Goal: Task Accomplishment & Management: Use online tool/utility

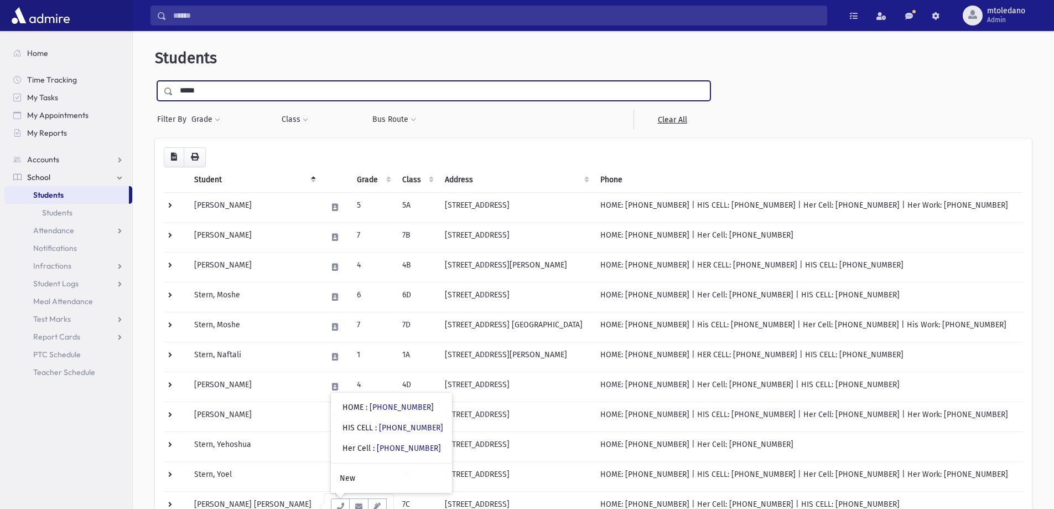
drag, startPoint x: 219, startPoint y: 92, endPoint x: 133, endPoint y: 89, distance: 86.4
click at [133, 89] on div "Students ***** Filter By Grade * * * * * * * * * * ** ** ** Filter Class **" at bounding box center [593, 340] width 921 height 610
click at [239, 13] on input "Search" at bounding box center [497, 16] width 660 height 20
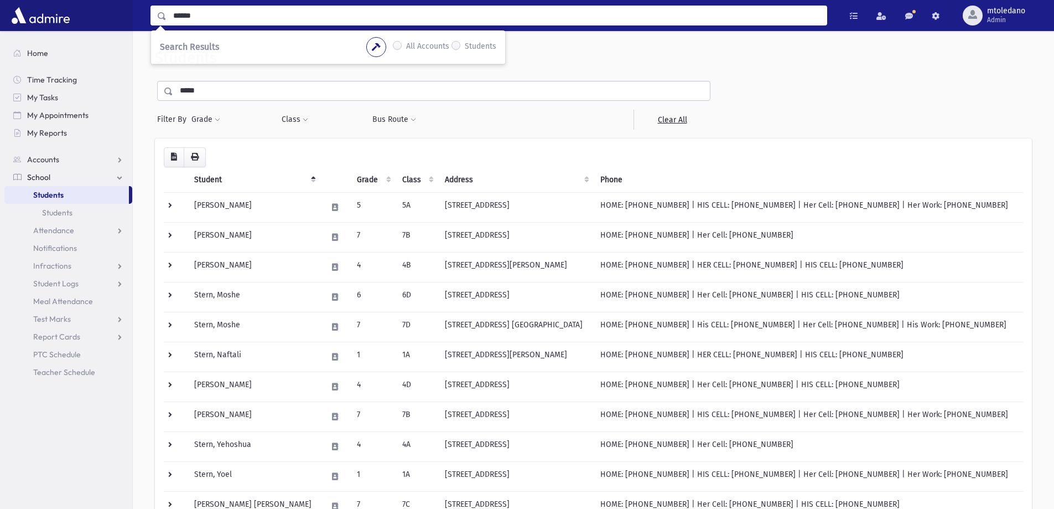
type input "******"
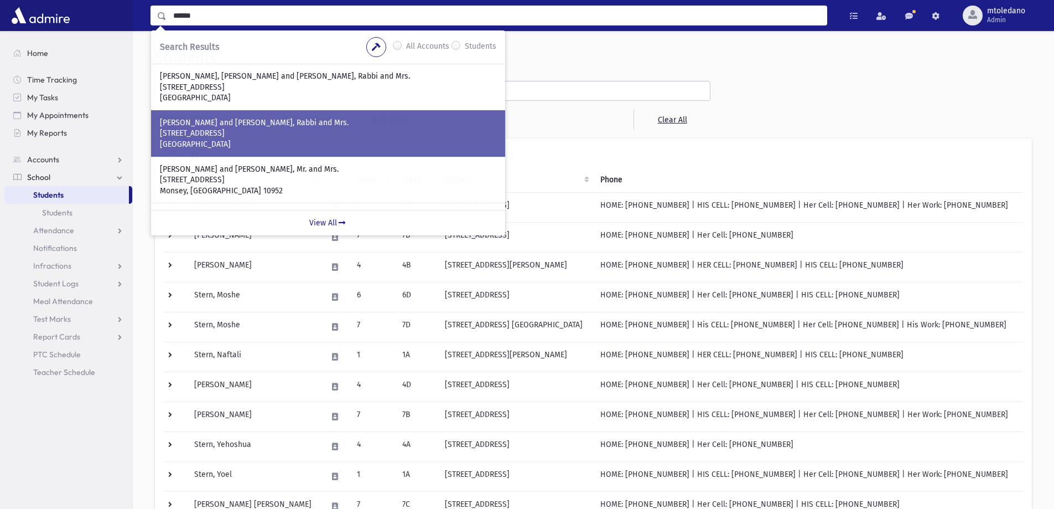
click at [238, 125] on p "WERNER, Mordechai and Yehudis, Rabbi and Mrs." at bounding box center [328, 122] width 336 height 11
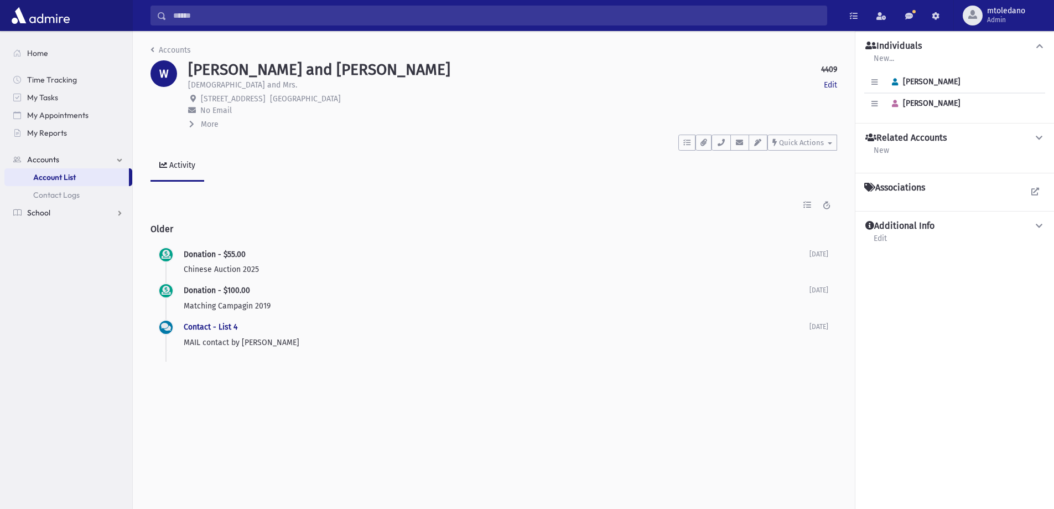
click at [36, 208] on span "School" at bounding box center [38, 213] width 23 height 10
click at [44, 195] on span "Students" at bounding box center [48, 195] width 30 height 10
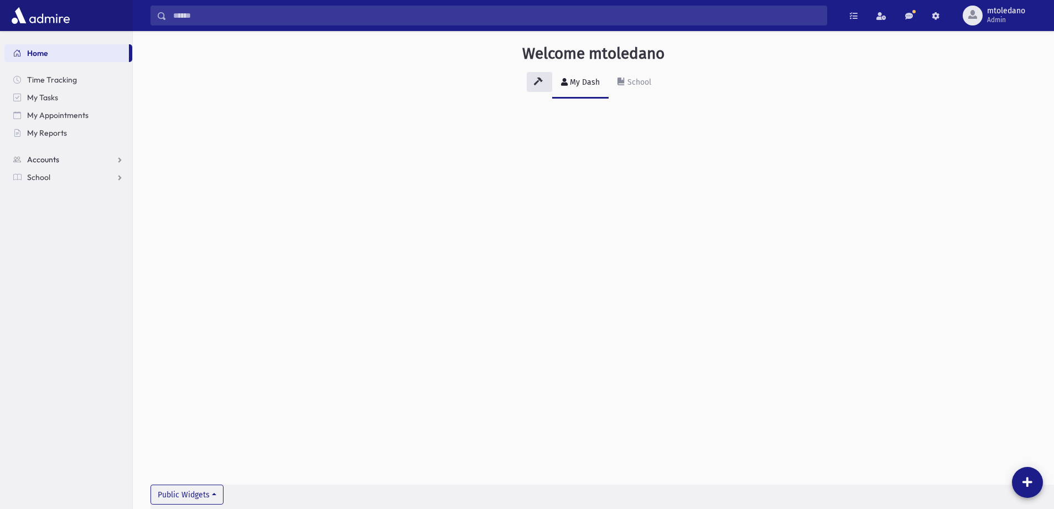
click at [46, 162] on span "Accounts" at bounding box center [43, 159] width 32 height 10
click at [48, 178] on span "Account List" at bounding box center [54, 177] width 43 height 10
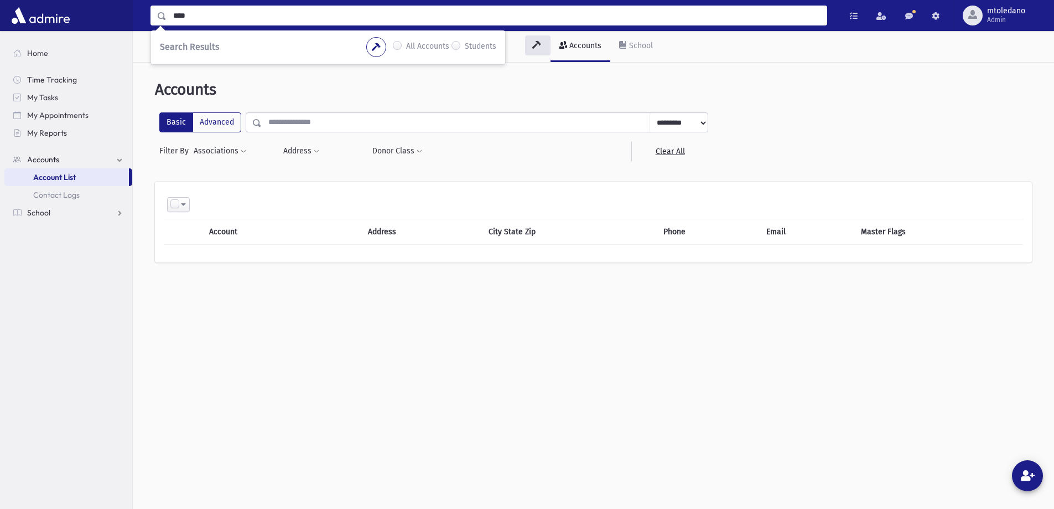
type input "****"
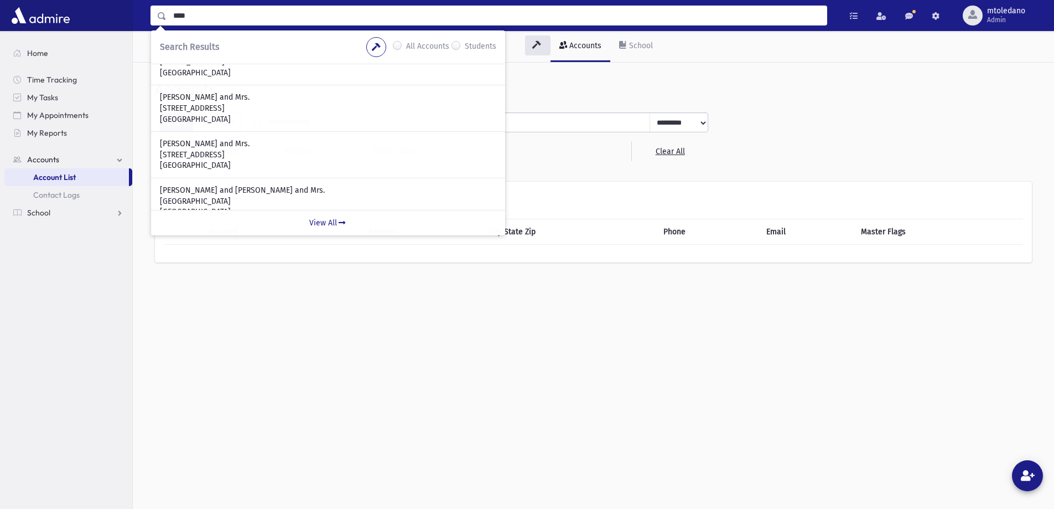
scroll to position [318, 0]
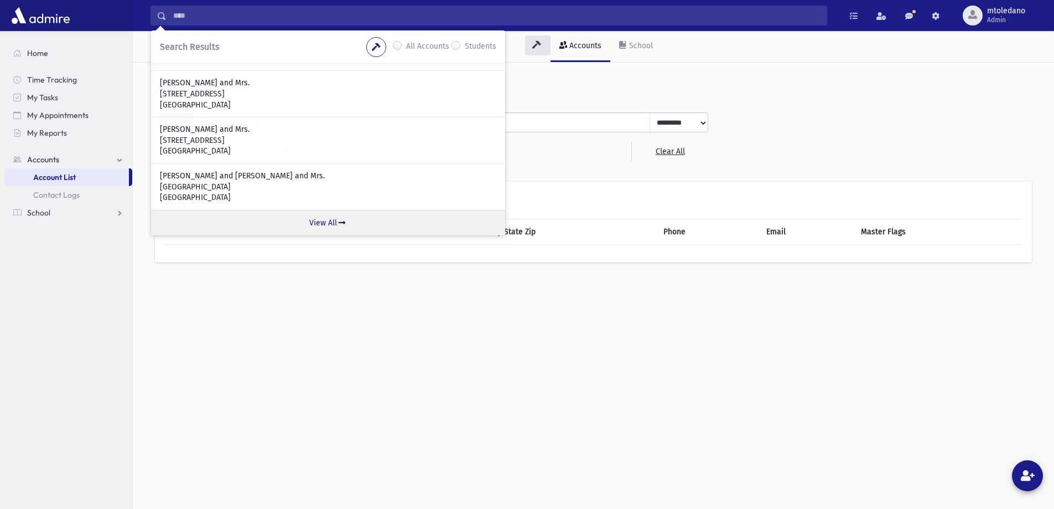
click at [319, 220] on link "View All" at bounding box center [328, 222] width 354 height 25
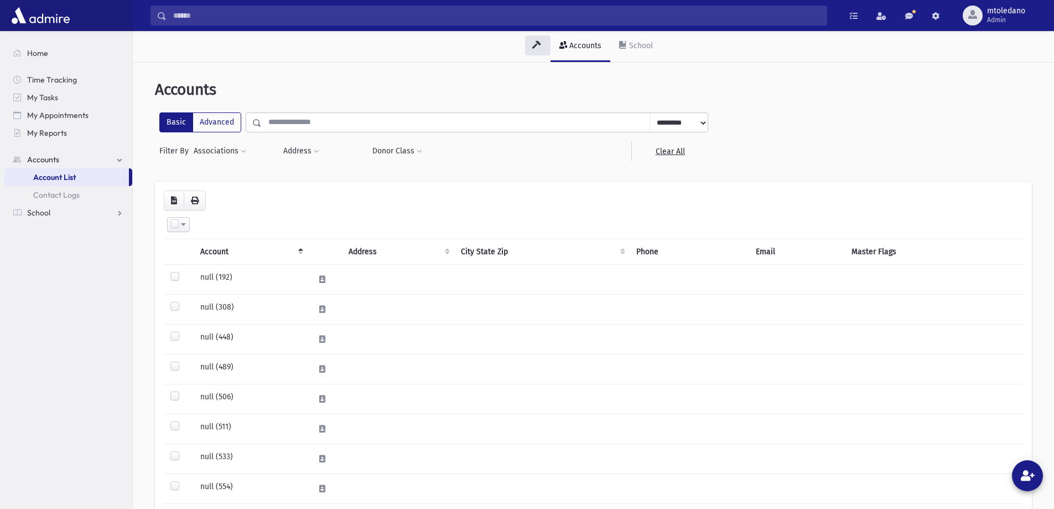
click at [290, 121] on input "text" at bounding box center [456, 122] width 388 height 20
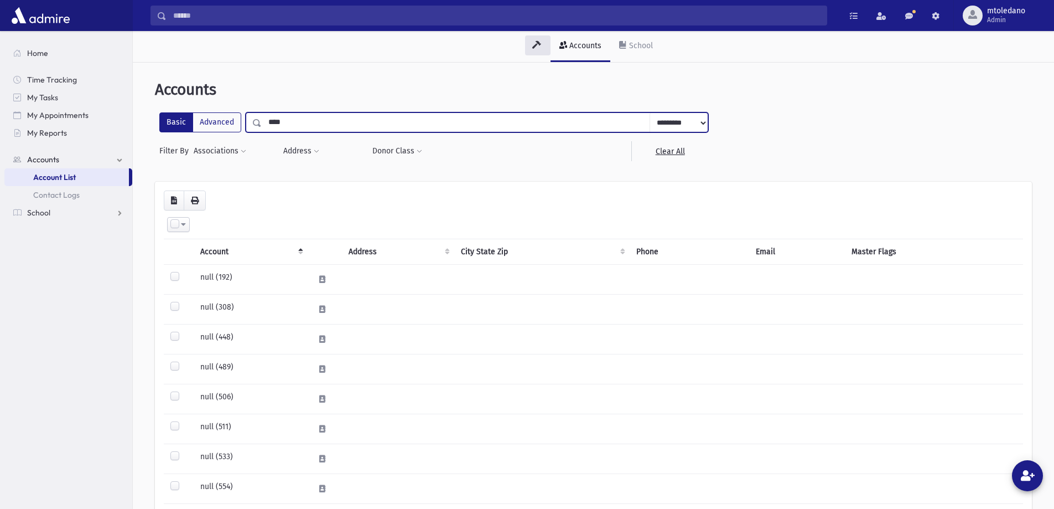
type input "****"
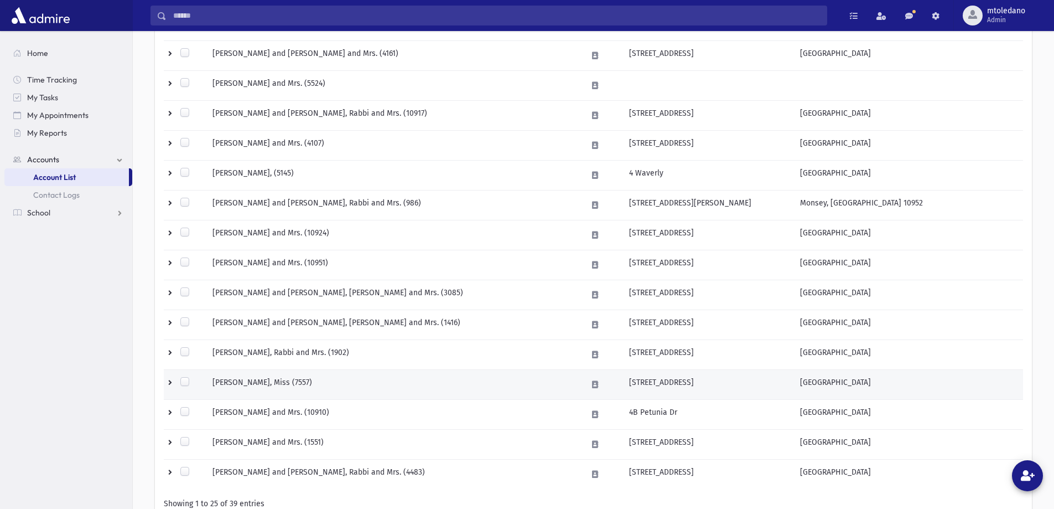
scroll to position [603, 0]
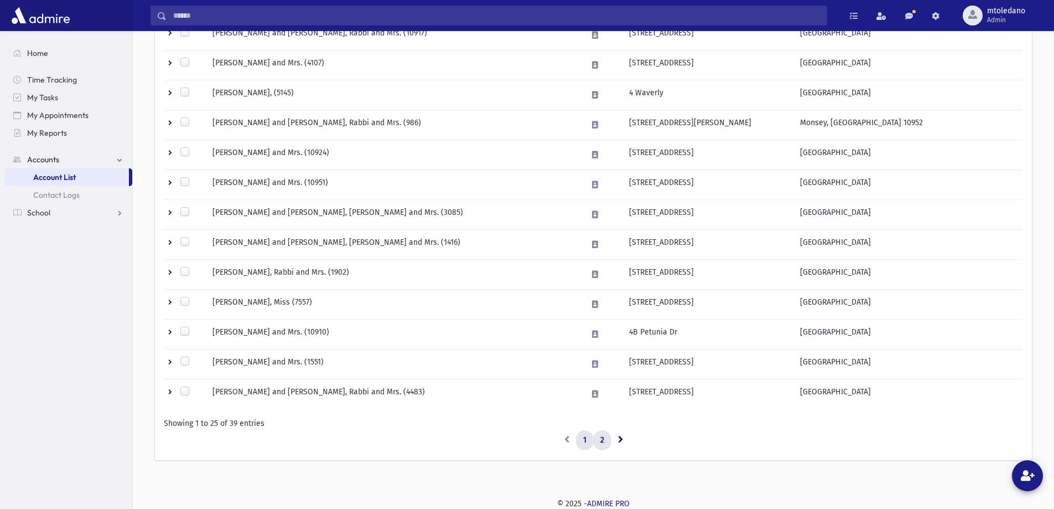
click at [606, 441] on link "2" at bounding box center [602, 440] width 18 height 20
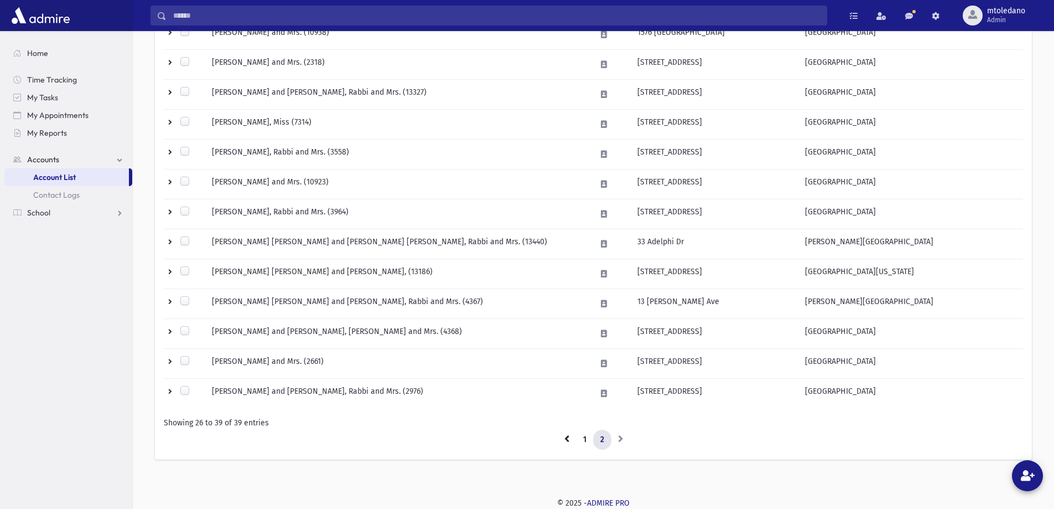
scroll to position [274, 0]
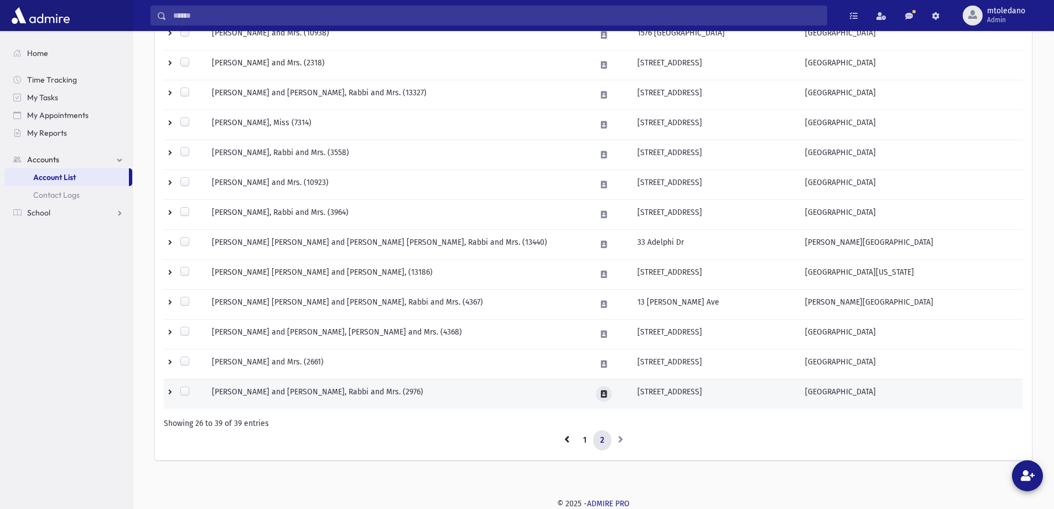
click at [601, 393] on icon at bounding box center [604, 393] width 6 height 7
click at [617, 392] on button "button" at bounding box center [623, 394] width 19 height 16
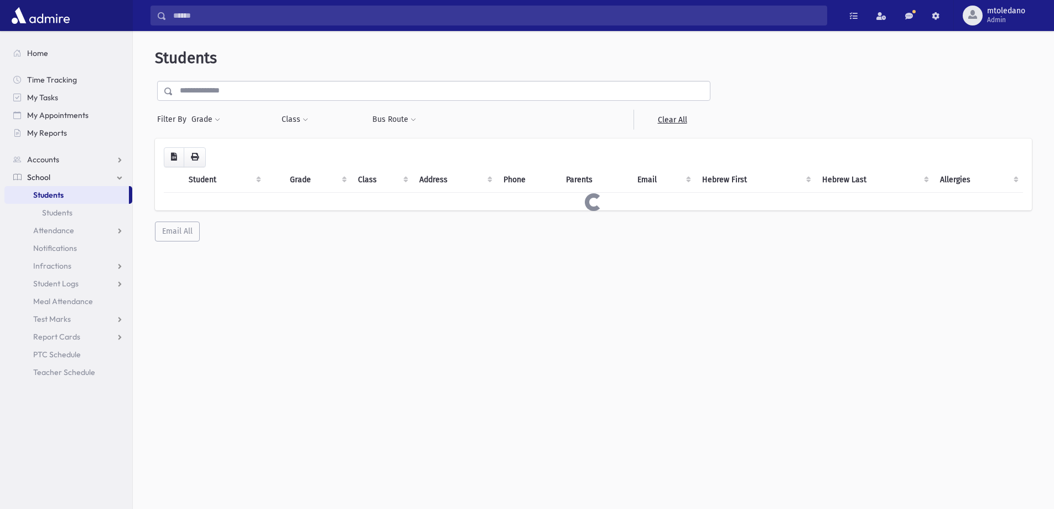
click at [215, 82] on input "text" at bounding box center [441, 91] width 537 height 20
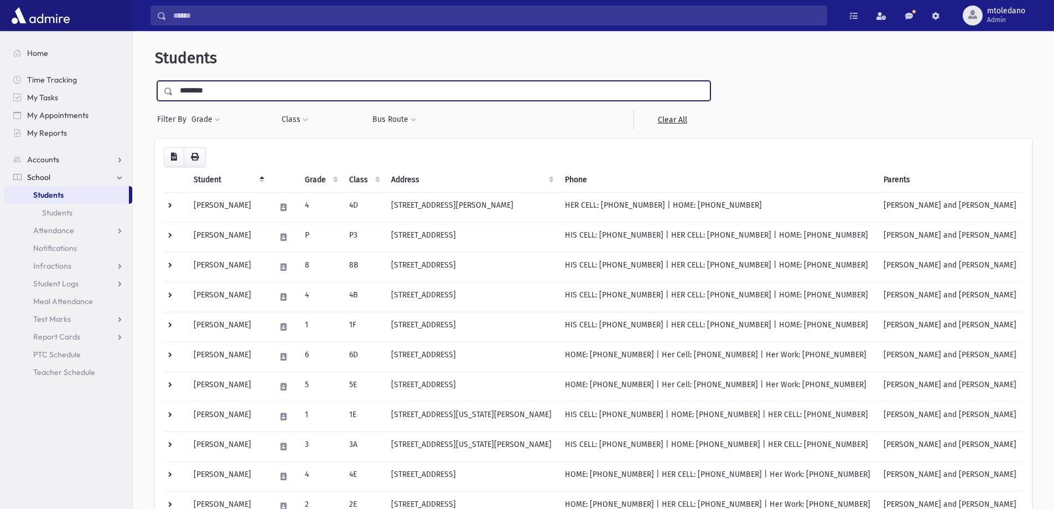
type input "********"
click at [155, 81] on input "submit" at bounding box center [170, 88] width 31 height 15
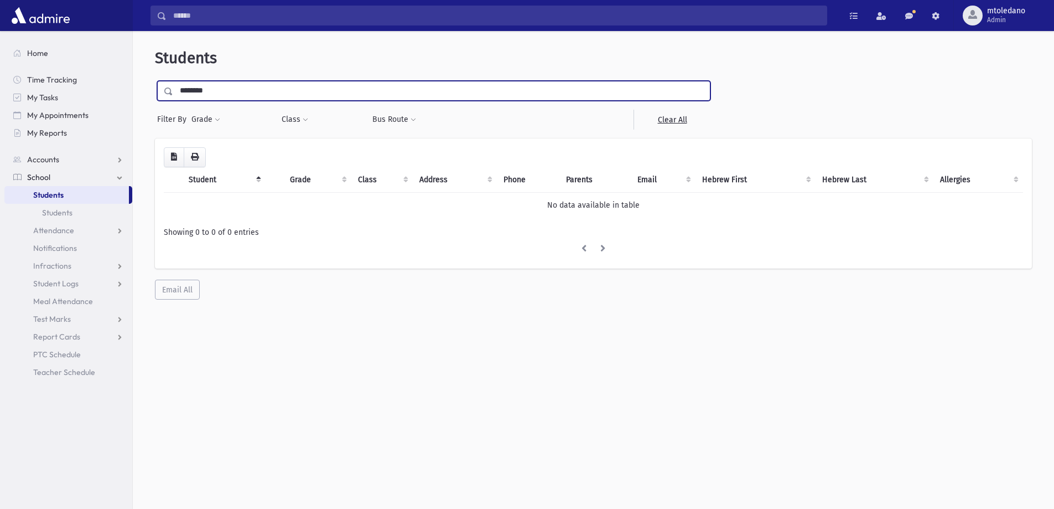
drag, startPoint x: 208, startPoint y: 91, endPoint x: -64, endPoint y: 87, distance: 272.3
click at [0, 87] on html "Search Results All Accounts Students" at bounding box center [527, 254] width 1054 height 509
type input "********"
click at [155, 81] on input "submit" at bounding box center [170, 88] width 31 height 15
drag, startPoint x: 219, startPoint y: 92, endPoint x: 89, endPoint y: 79, distance: 130.7
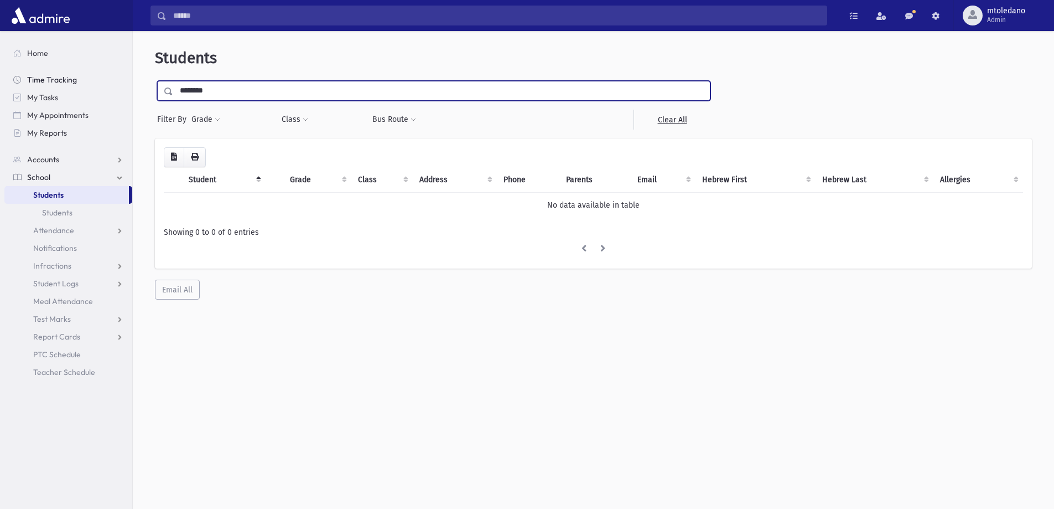
click at [89, 79] on div "Search Results All Accounts" at bounding box center [527, 269] width 1054 height 538
type input "********"
click at [155, 81] on input "submit" at bounding box center [170, 88] width 31 height 15
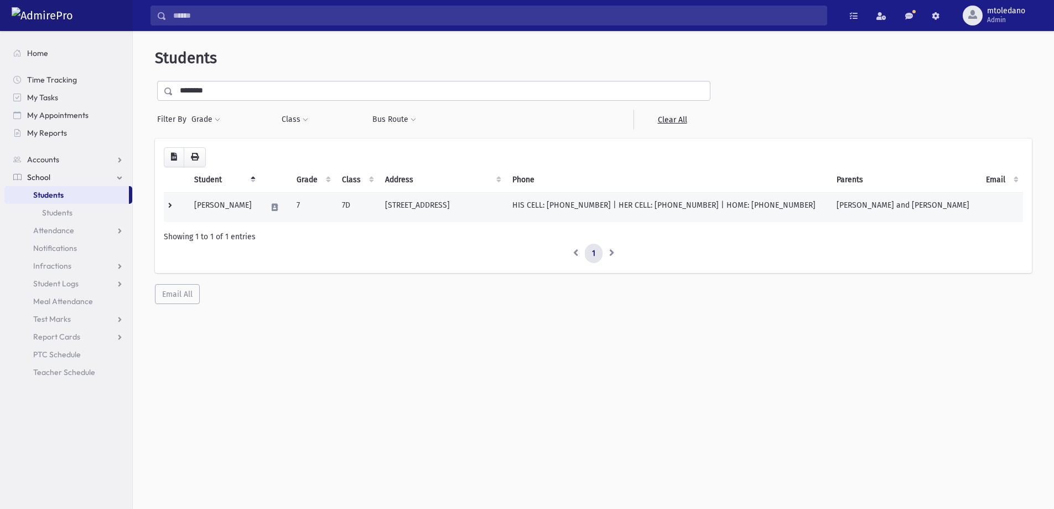
click at [230, 201] on td "[PERSON_NAME]" at bounding box center [224, 207] width 72 height 30
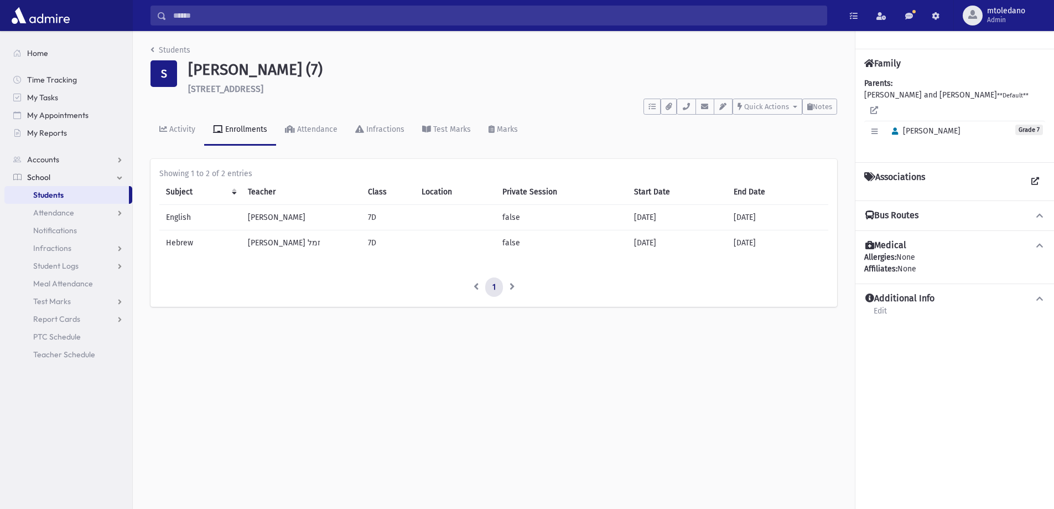
click at [1040, 213] on icon at bounding box center [1040, 215] width 10 height 8
click at [1038, 214] on icon at bounding box center [1040, 215] width 10 height 8
click at [177, 53] on link "Students" at bounding box center [171, 49] width 40 height 9
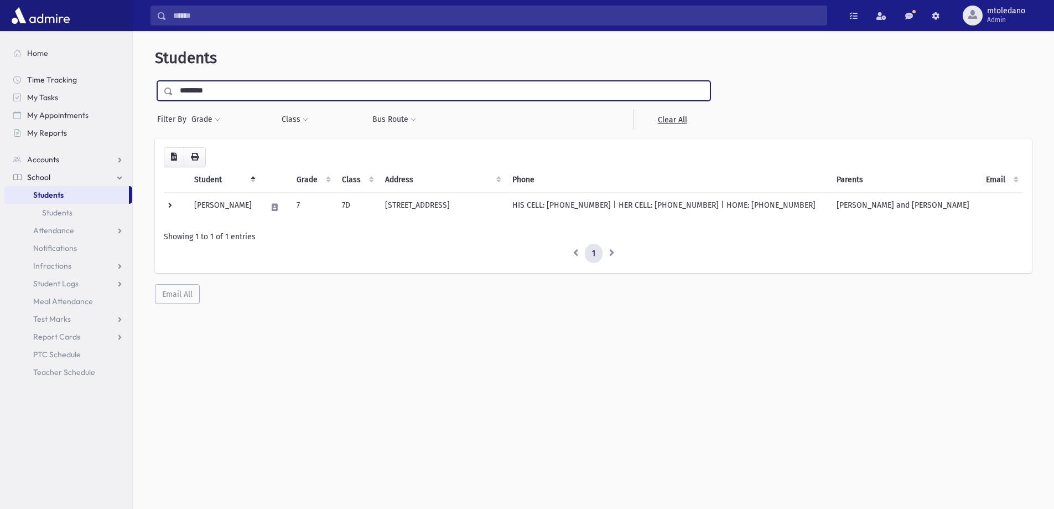
drag, startPoint x: 219, startPoint y: 92, endPoint x: -78, endPoint y: 115, distance: 298.0
click at [0, 115] on html "Search Results All Accounts Students" at bounding box center [527, 254] width 1054 height 509
type input "********"
click at [155, 81] on input "submit" at bounding box center [170, 88] width 31 height 15
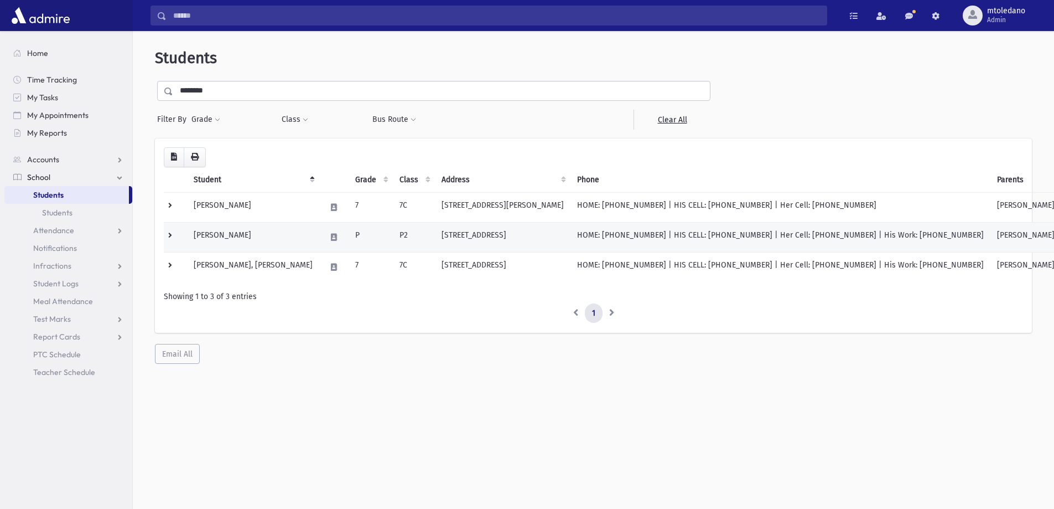
click at [248, 243] on td "[PERSON_NAME]" at bounding box center [253, 237] width 132 height 30
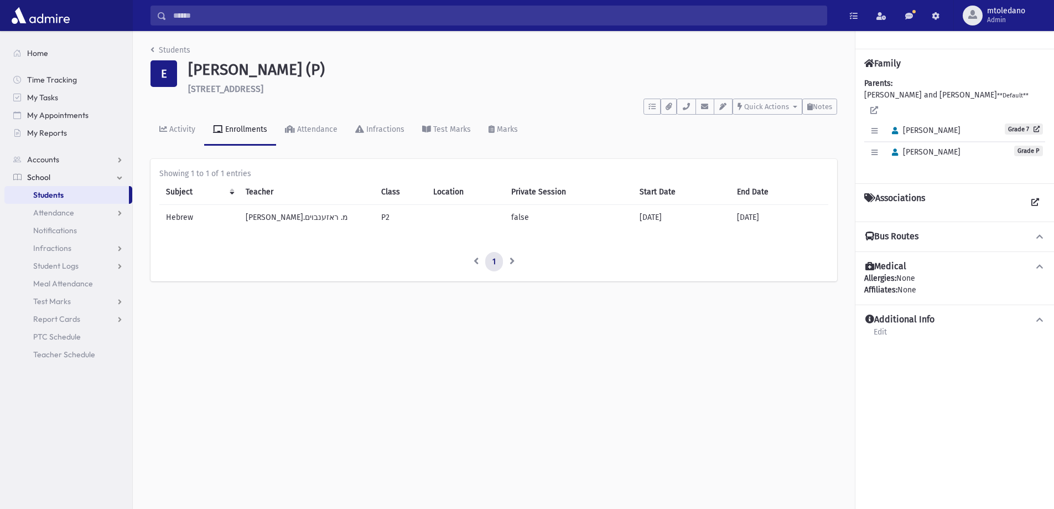
click at [174, 45] on li "Students" at bounding box center [171, 50] width 40 height 12
click at [173, 46] on link "Students" at bounding box center [171, 49] width 40 height 9
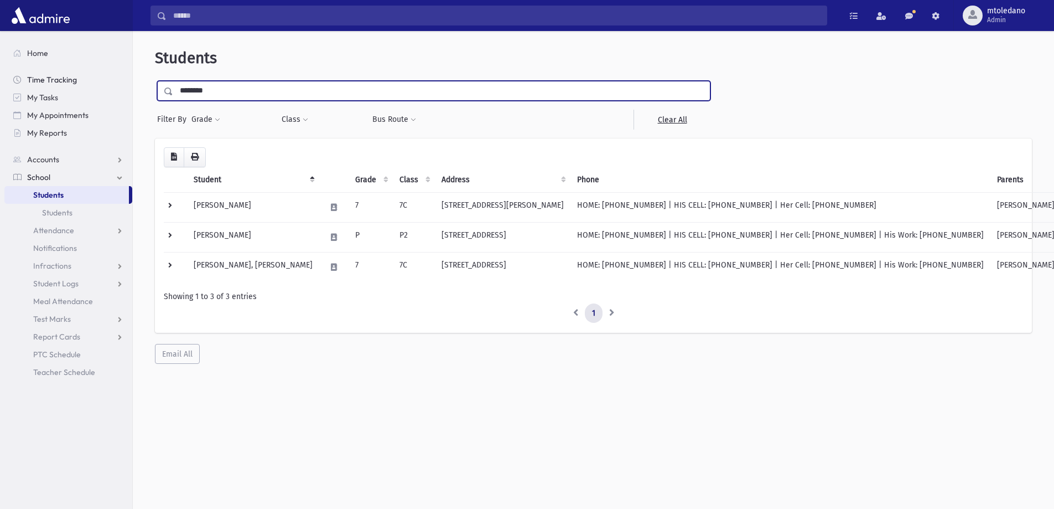
drag, startPoint x: 247, startPoint y: 80, endPoint x: 120, endPoint y: 79, distance: 127.3
click at [120, 80] on div "Search Results All Accounts" at bounding box center [527, 269] width 1054 height 538
type input "*********"
click at [155, 81] on input "submit" at bounding box center [170, 88] width 31 height 15
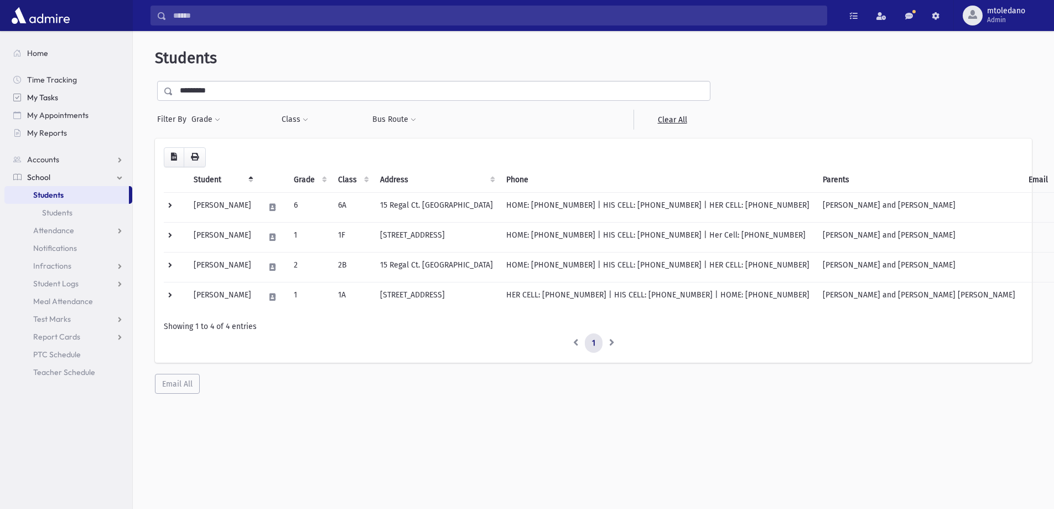
drag, startPoint x: 227, startPoint y: 91, endPoint x: 16, endPoint y: 96, distance: 211.5
click at [16, 96] on div "Search Results All Accounts" at bounding box center [527, 269] width 1054 height 538
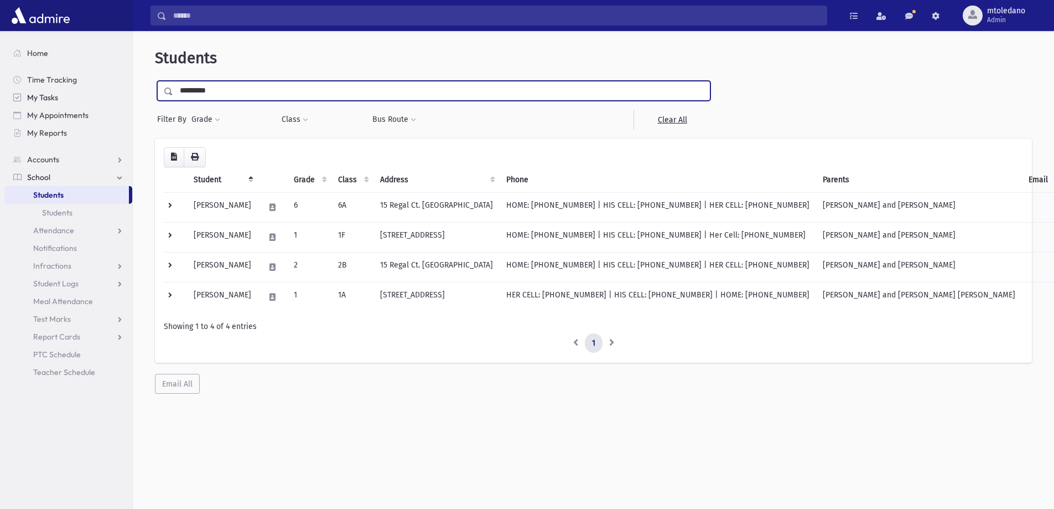
type input "*********"
click at [155, 81] on input "submit" at bounding box center [170, 88] width 31 height 15
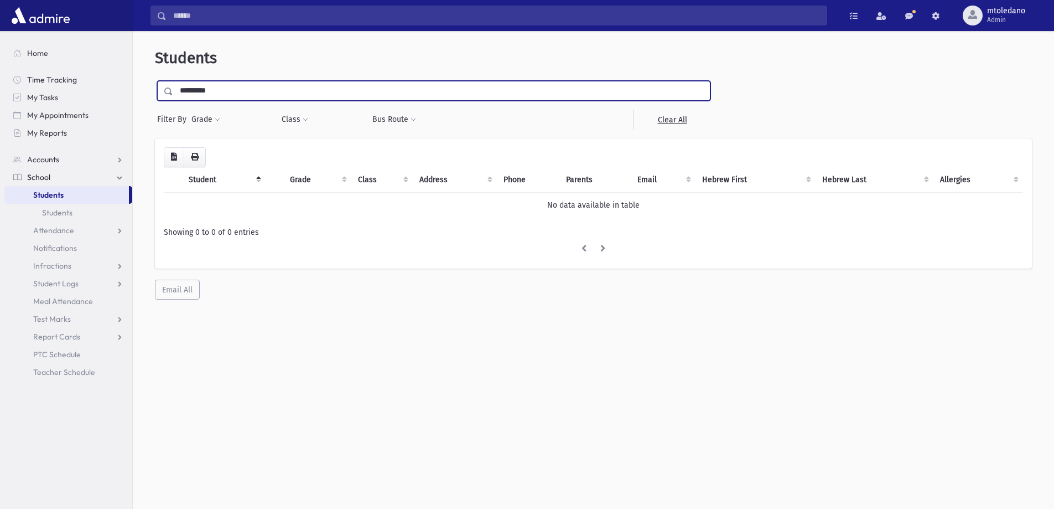
drag, startPoint x: 231, startPoint y: 96, endPoint x: 191, endPoint y: 91, distance: 39.5
click at [191, 91] on input "*********" at bounding box center [441, 91] width 537 height 20
type input "***"
click at [155, 81] on input "submit" at bounding box center [170, 88] width 31 height 15
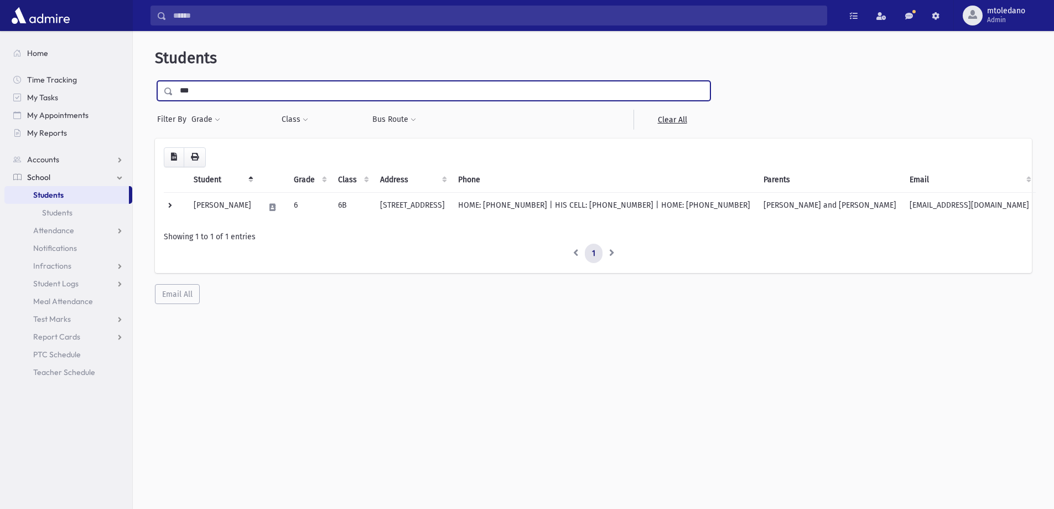
drag, startPoint x: 202, startPoint y: 88, endPoint x: 2, endPoint y: 71, distance: 201.0
click at [2, 72] on div "Search Results All Accounts" at bounding box center [527, 269] width 1054 height 538
click at [46, 232] on span "Attendance" at bounding box center [53, 230] width 41 height 10
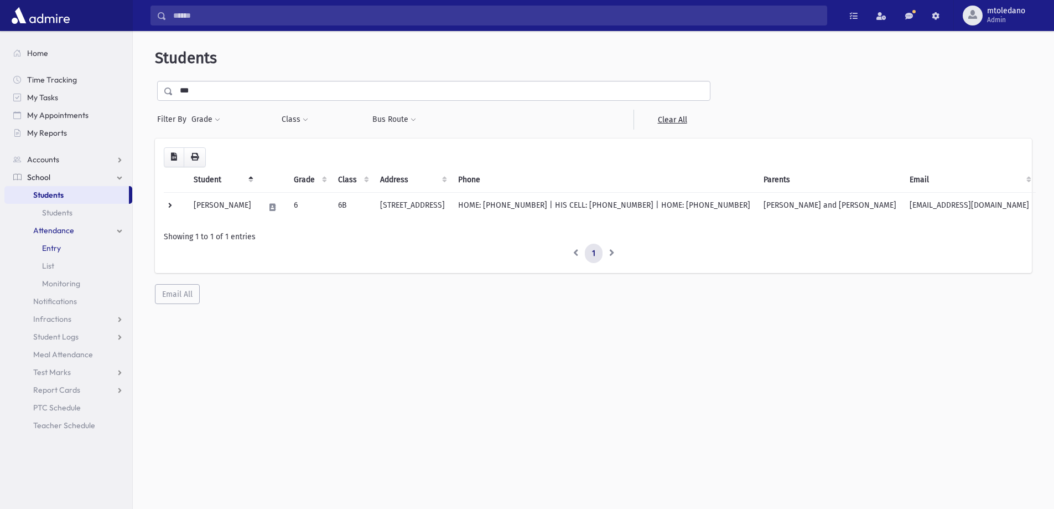
click at [46, 245] on span "Entry" at bounding box center [51, 248] width 19 height 10
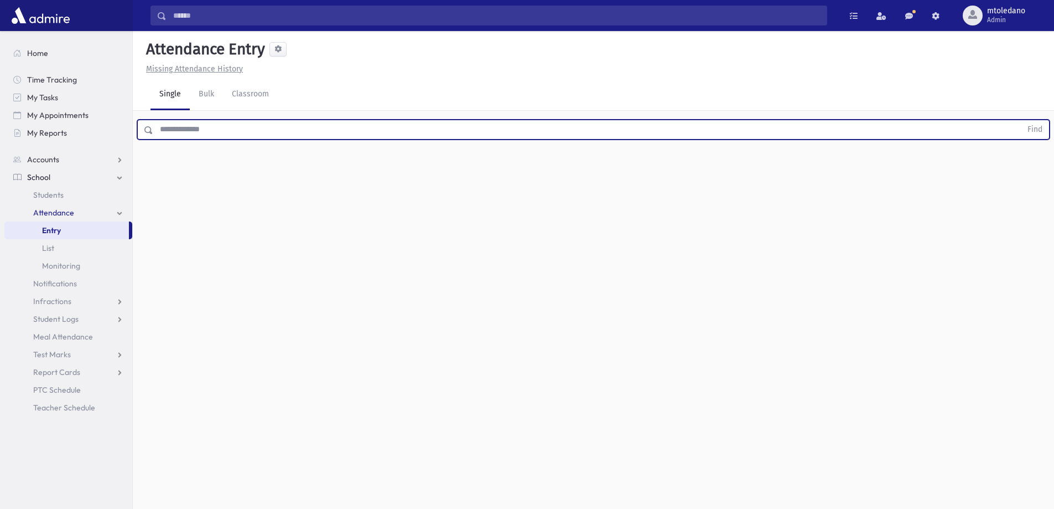
click at [199, 125] on input "text" at bounding box center [587, 130] width 868 height 20
type input "*******"
click at [1021, 120] on button "Find" at bounding box center [1035, 129] width 28 height 19
click at [1027, 170] on button "button" at bounding box center [1025, 166] width 22 height 20
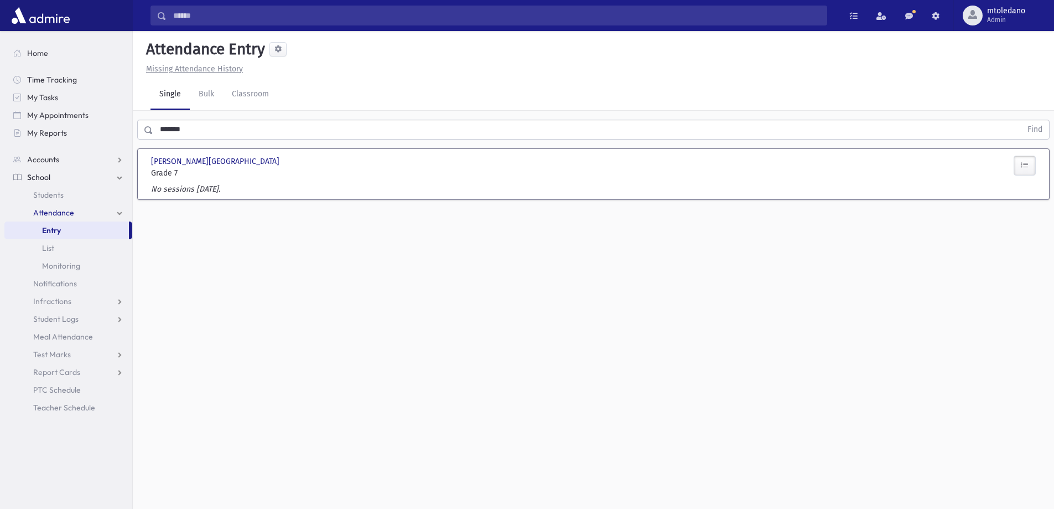
click at [1029, 164] on button "button" at bounding box center [1025, 166] width 22 height 20
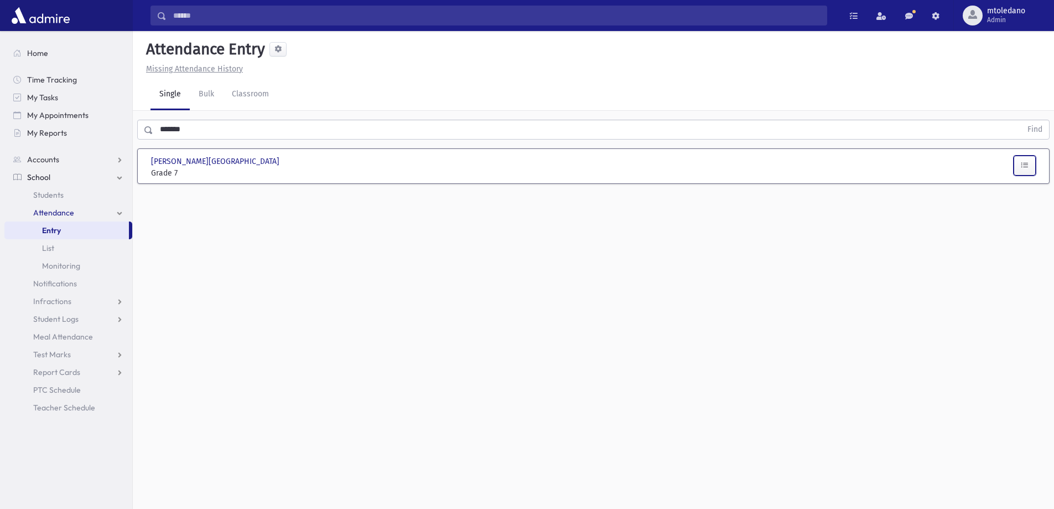
click at [1023, 166] on icon "button" at bounding box center [1025, 164] width 8 height 9
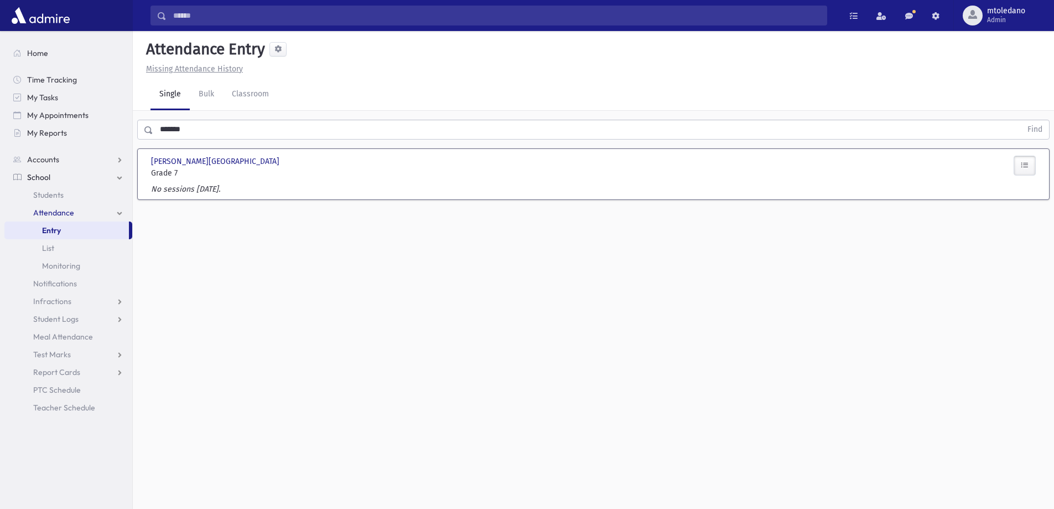
click at [1023, 166] on icon "button" at bounding box center [1025, 164] width 8 height 9
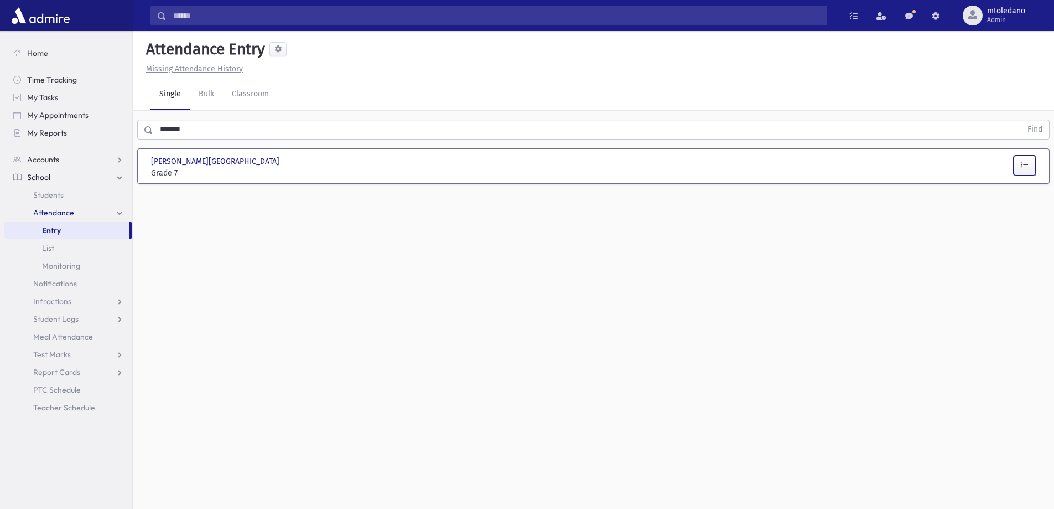
click at [1023, 166] on icon "button" at bounding box center [1025, 164] width 8 height 9
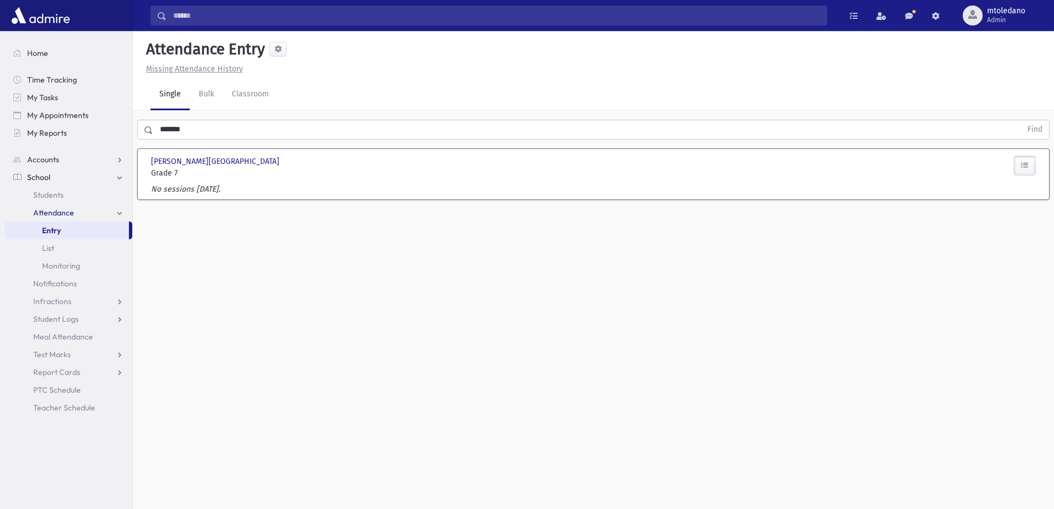
click at [176, 191] on label "No sessions today." at bounding box center [185, 189] width 69 height 12
click at [51, 195] on span "Students" at bounding box center [48, 195] width 30 height 10
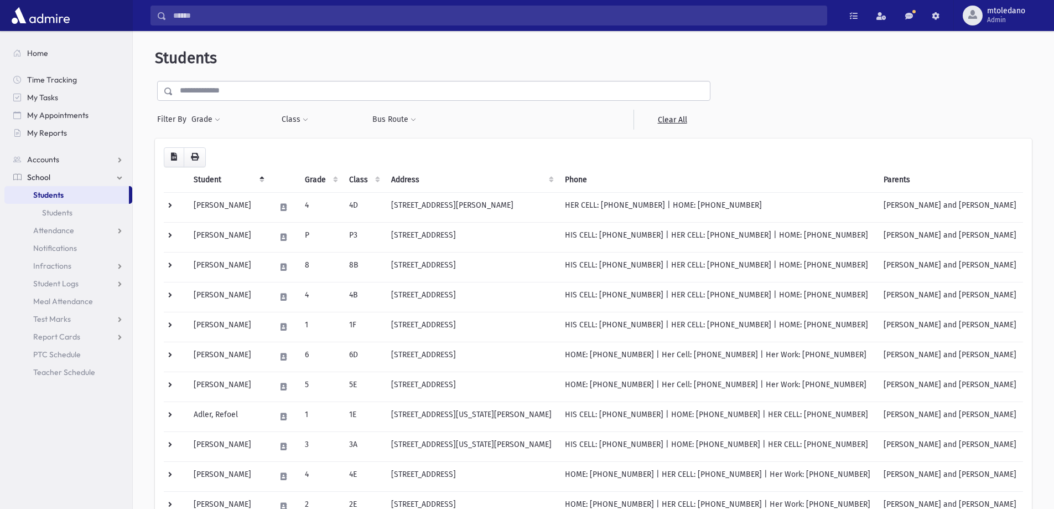
click at [205, 86] on input "text" at bounding box center [441, 91] width 537 height 20
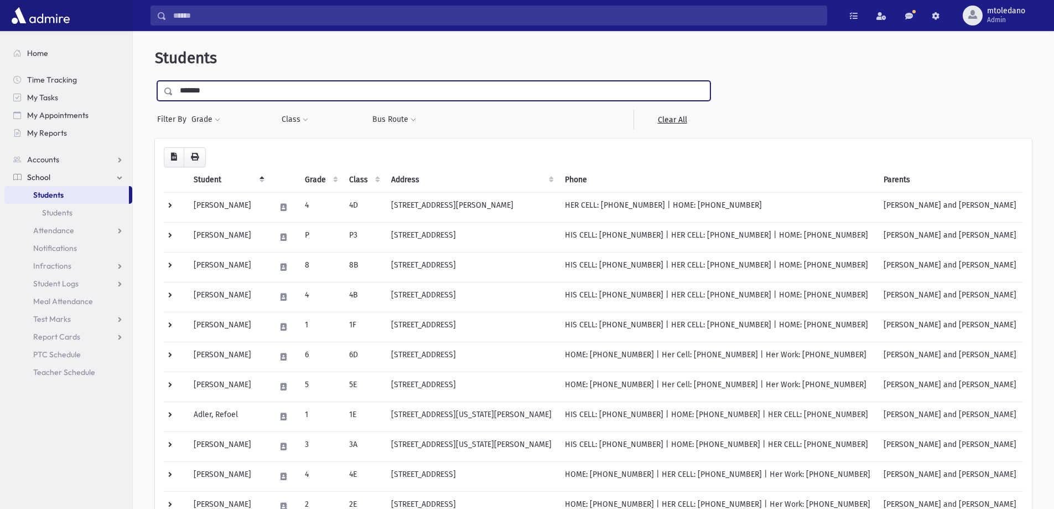
type input "*******"
click at [155, 81] on input "submit" at bounding box center [170, 88] width 31 height 15
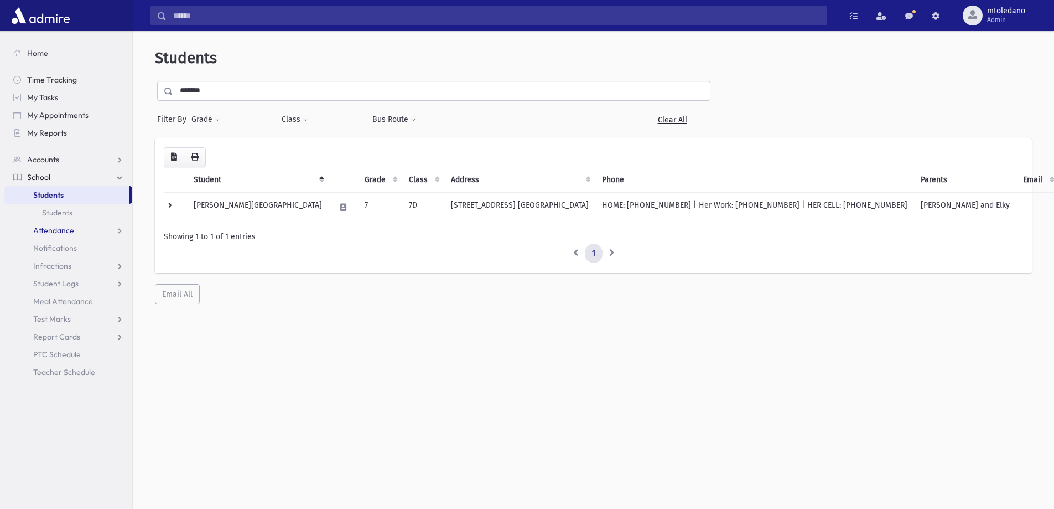
click at [63, 227] on span "Attendance" at bounding box center [53, 230] width 41 height 10
click at [54, 248] on span "Entry" at bounding box center [51, 248] width 19 height 10
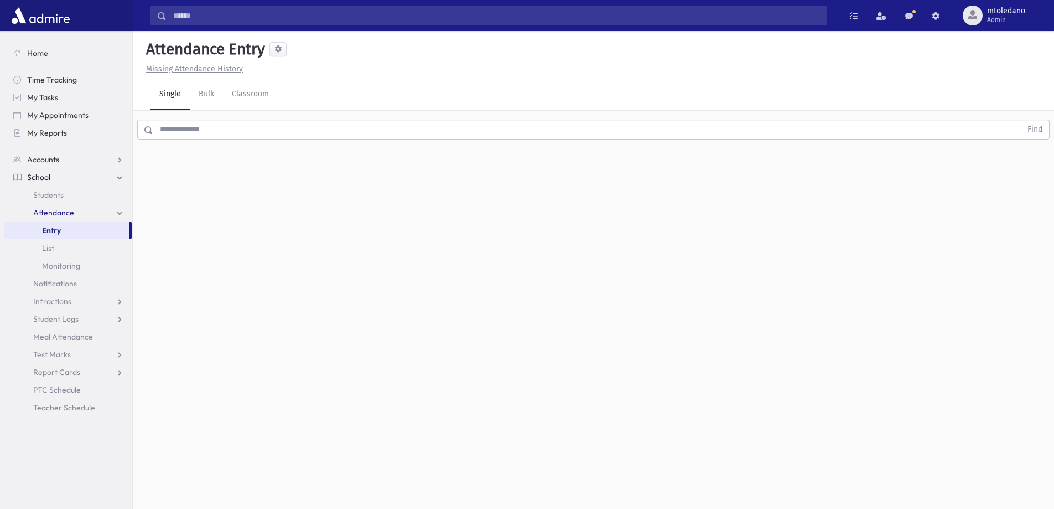
click at [214, 130] on input "text" at bounding box center [587, 130] width 868 height 20
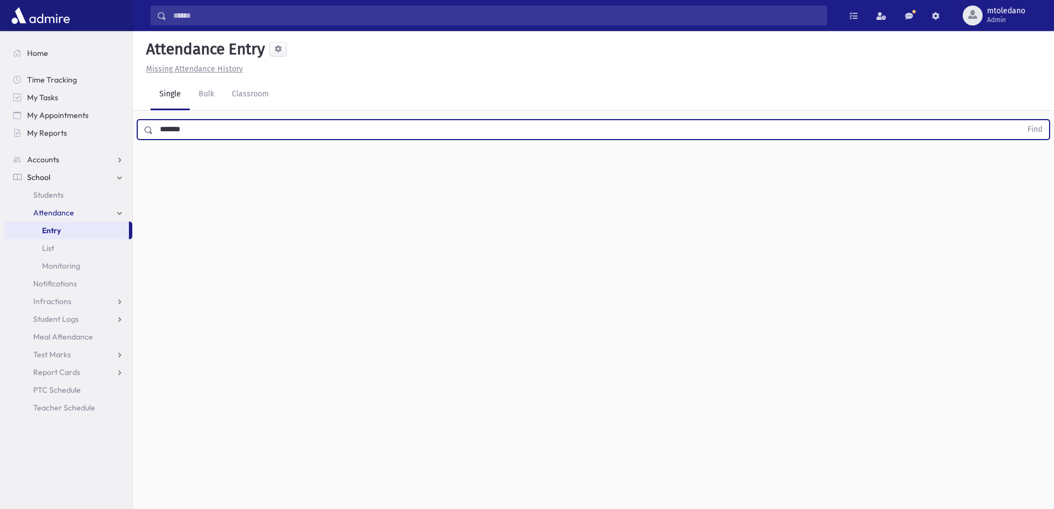
type input "*******"
click at [1021, 120] on button "Find" at bounding box center [1035, 129] width 28 height 19
click at [1027, 167] on icon "button" at bounding box center [1025, 164] width 8 height 9
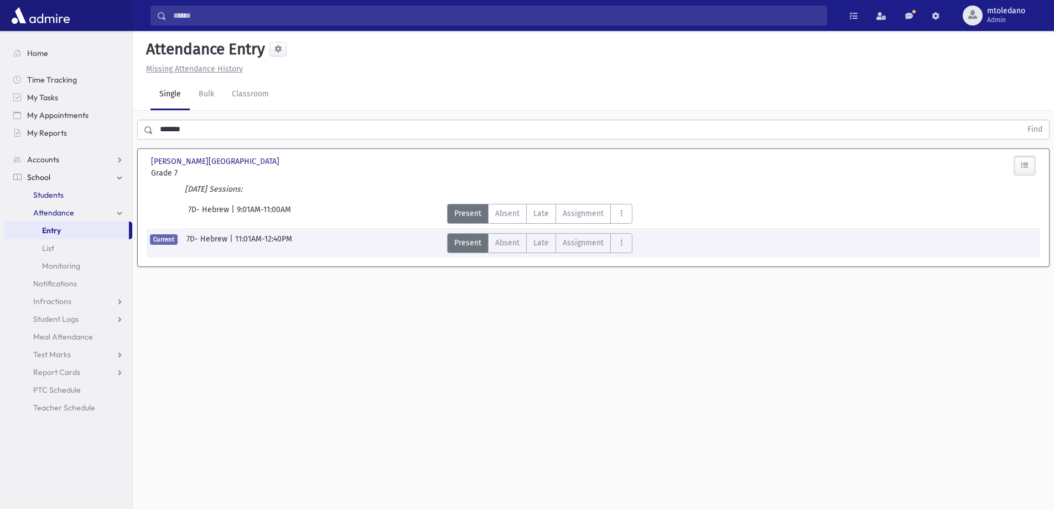
click at [50, 196] on span "Students" at bounding box center [48, 195] width 30 height 10
